Goal: Navigation & Orientation: Find specific page/section

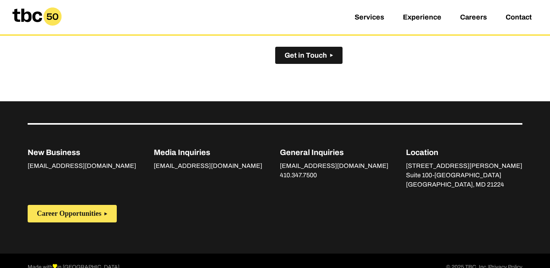
scroll to position [569, 0]
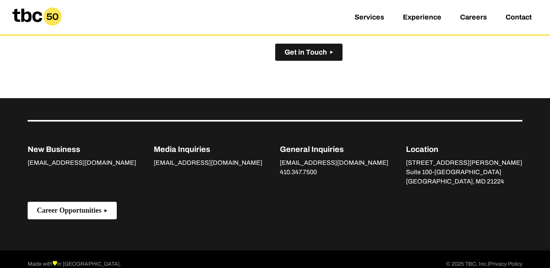
click at [86, 206] on span "Career Opportunities" at bounding box center [69, 210] width 65 height 8
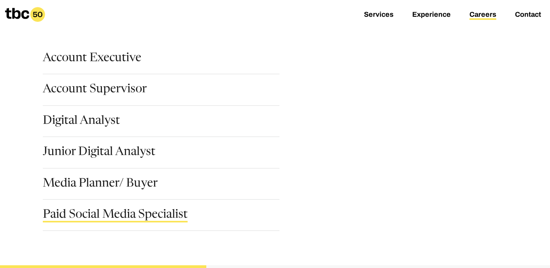
scroll to position [107, 0]
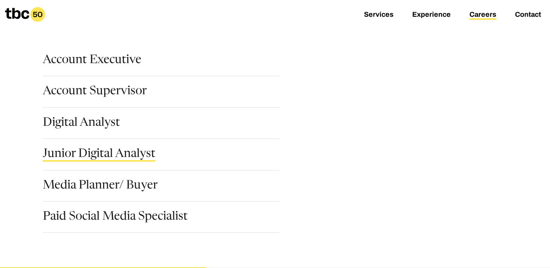
click at [116, 157] on link "Junior Digital Analyst" at bounding box center [99, 154] width 112 height 13
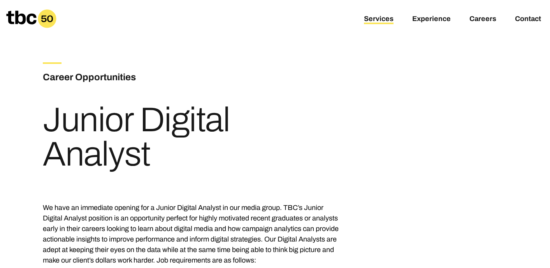
click at [391, 20] on link "Services" at bounding box center [379, 19] width 30 height 9
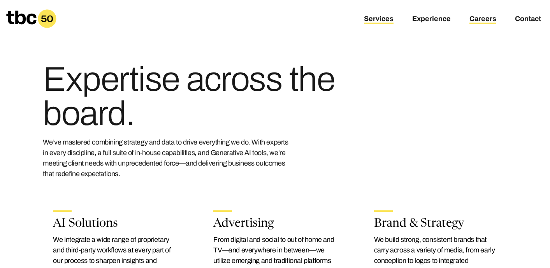
click at [490, 17] on link "Careers" at bounding box center [482, 19] width 27 height 9
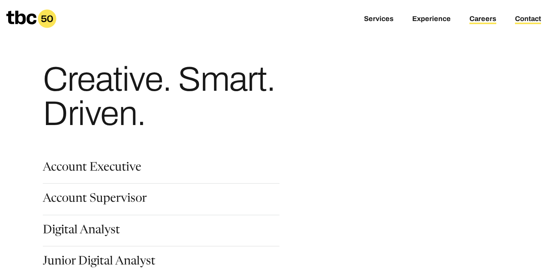
click at [516, 16] on link "Contact" at bounding box center [528, 19] width 26 height 9
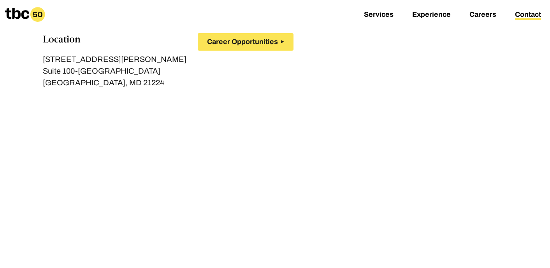
scroll to position [145, 0]
